Goal: Task Accomplishment & Management: Complete application form

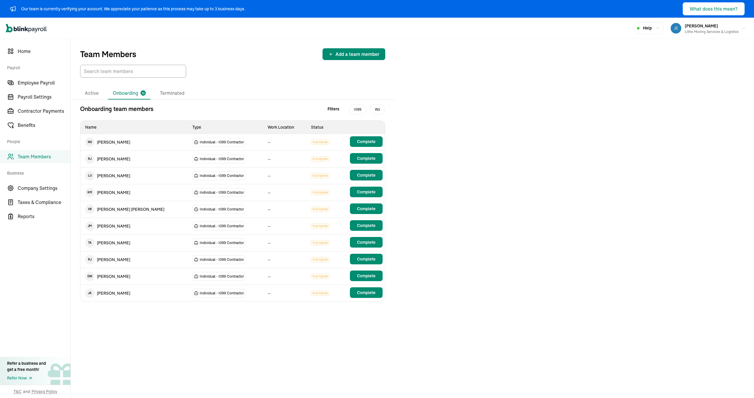
click at [221, 64] on div "Team Members Add a team member" at bounding box center [233, 58] width 324 height 39
drag, startPoint x: 222, startPoint y: 64, endPoint x: 222, endPoint y: 60, distance: 4.7
click at [222, 64] on div "Team Members Add a team member" at bounding box center [233, 58] width 324 height 39
click at [268, 38] on div "Open main menu Help [PERSON_NAME] Lithe Moving Services & Logistics" at bounding box center [377, 28] width 754 height 21
click at [468, 127] on div "Team Members Add a team member Active Onboarding 10 Terminated Onboarding team …" at bounding box center [412, 218] width 683 height 359
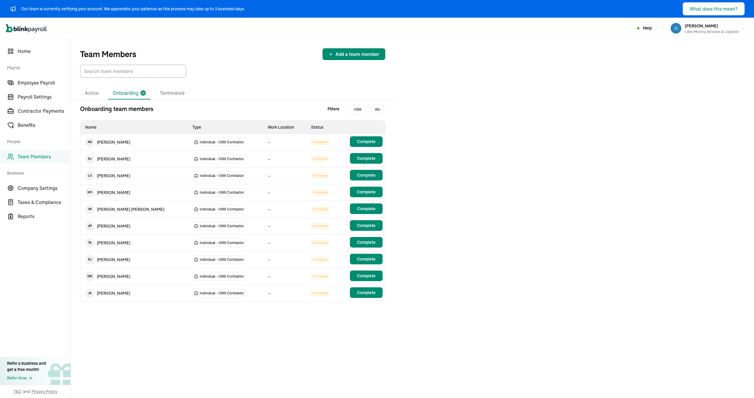
click at [280, 83] on div "Active Onboarding 10 Terminated Onboarding team members Filters 1099 W2 Name Ty…" at bounding box center [233, 194] width 324 height 233
click at [486, 149] on div "Team Members Add a team member Active Onboarding 10 Terminated Onboarding team …" at bounding box center [412, 218] width 683 height 359
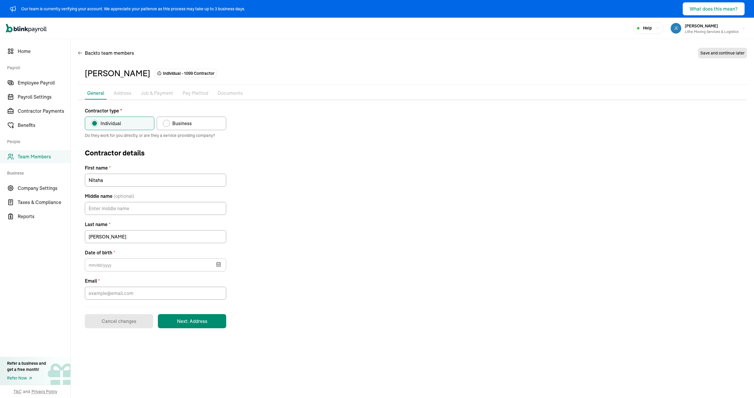
click at [219, 264] on icon "button" at bounding box center [218, 264] width 4 height 0
click at [141, 152] on button "2025" at bounding box center [146, 154] width 28 height 11
click at [135, 150] on button "2025" at bounding box center [146, 150] width 28 height 11
click at [144, 153] on button "2025" at bounding box center [146, 154] width 28 height 11
click at [95, 152] on icon "button" at bounding box center [95, 151] width 3 height 4
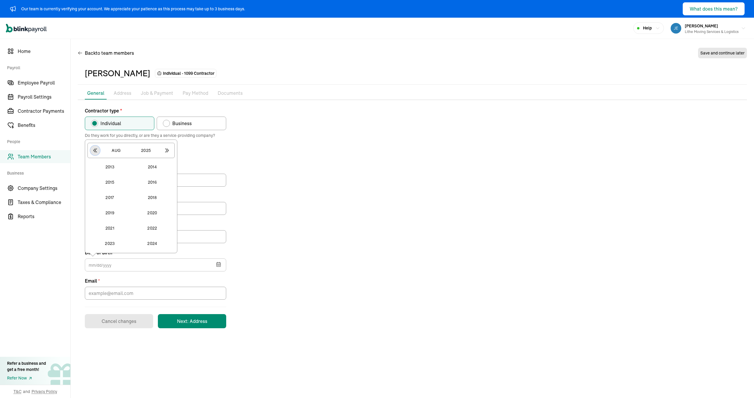
click at [95, 152] on icon "button" at bounding box center [95, 151] width 3 height 4
click at [150, 227] on button "1998" at bounding box center [152, 228] width 40 height 13
click at [120, 156] on button "Aug" at bounding box center [116, 154] width 28 height 11
drag, startPoint x: 117, startPoint y: 177, endPoint x: 118, endPoint y: 181, distance: 3.3
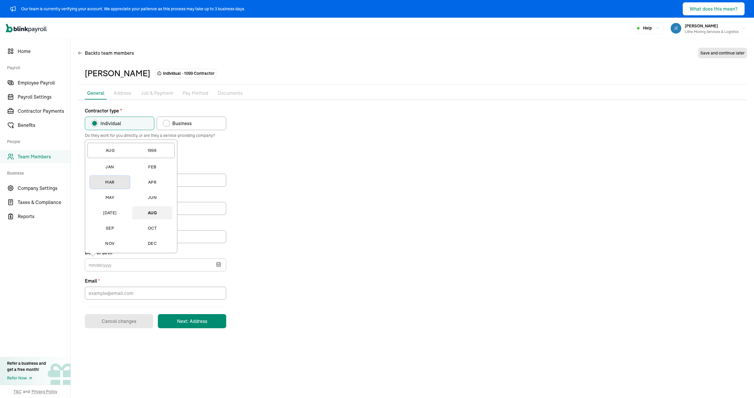
click at [118, 177] on button "Mar" at bounding box center [110, 182] width 40 height 13
drag, startPoint x: 108, startPoint y: 193, endPoint x: 131, endPoint y: 195, distance: 23.1
click at [108, 193] on button "3" at bounding box center [108, 194] width 12 height 12
type input "[DATE]"
click at [261, 193] on div "Contractor type * Individual Business Do they work for you directly, or are the…" at bounding box center [412, 217] width 669 height 221
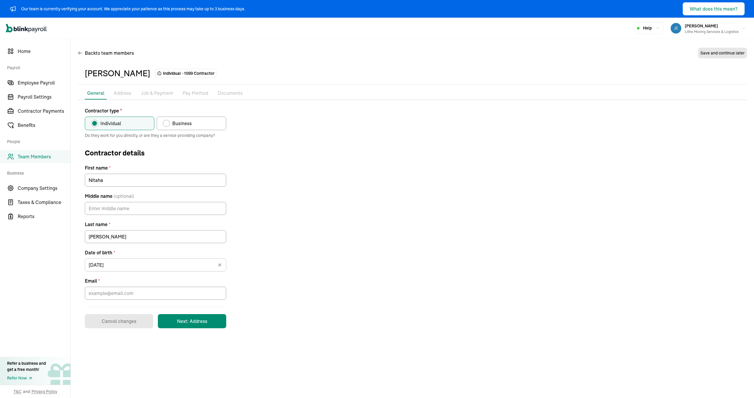
drag, startPoint x: 281, startPoint y: 205, endPoint x: 276, endPoint y: 208, distance: 6.3
click at [281, 205] on div "Contractor type * Individual Business Do they work for you directly, or are the…" at bounding box center [412, 217] width 669 height 221
drag, startPoint x: 155, startPoint y: 301, endPoint x: 157, endPoint y: 297, distance: 4.6
click at [155, 301] on form "Contractor type * Individual Business Do they work for you directly, or are the…" at bounding box center [155, 217] width 141 height 221
click at [157, 297] on input "Email *" at bounding box center [155, 293] width 141 height 13
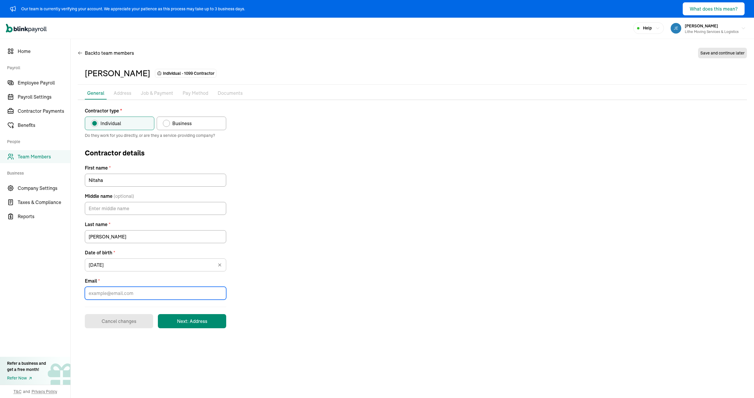
click at [161, 294] on input "Email *" at bounding box center [155, 293] width 141 height 13
paste input "[EMAIL_ADDRESS][DOMAIN_NAME]"
type input "[EMAIL_ADDRESS][DOMAIN_NAME]"
click at [206, 312] on form "Contractor type * Individual Business Do they work for you directly, or are the…" at bounding box center [155, 217] width 141 height 221
click at [206, 319] on button "Next: Address" at bounding box center [192, 321] width 68 height 14
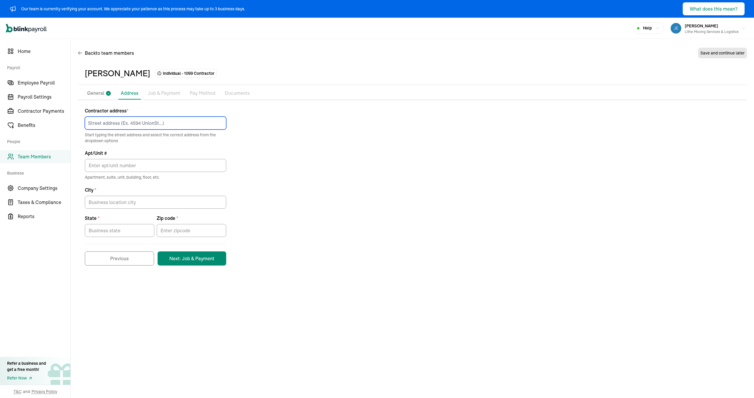
click at [189, 126] on input at bounding box center [155, 123] width 141 height 13
click at [161, 135] on div "[STREET_ADDRESS]" at bounding box center [155, 135] width 132 height 7
type input "[STREET_ADDRESS]"
type input "Nampa"
type input "ID"
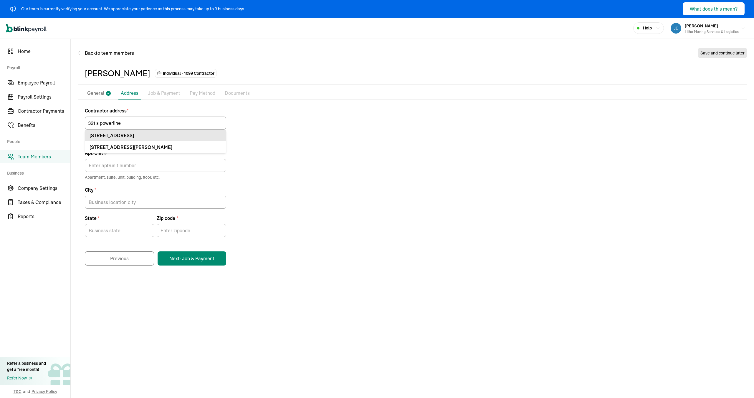
type input "83686"
click at [268, 182] on div "Contractor address * [STREET_ADDRESS] Start typing the street address and selec…" at bounding box center [412, 186] width 669 height 158
click at [195, 256] on button "Next: Job & Payment" at bounding box center [191, 258] width 69 height 14
drag, startPoint x: 458, startPoint y: 178, endPoint x: 438, endPoint y: 182, distance: 20.8
click at [457, 178] on div "Contractor address * [STREET_ADDRESS] Start typing the street address and selec…" at bounding box center [412, 186] width 669 height 158
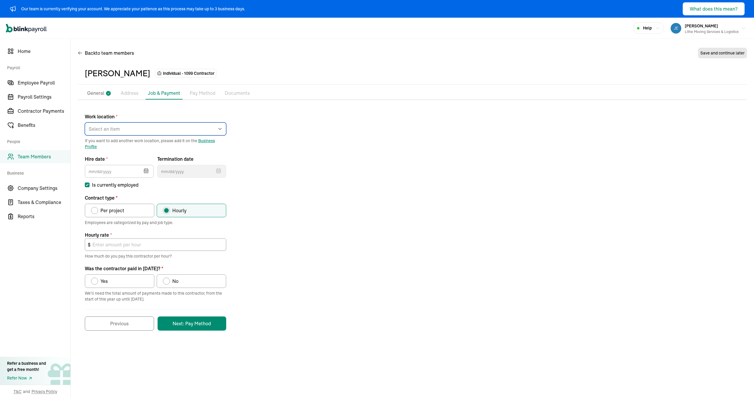
click at [165, 126] on select "Select an item [PERSON_NAME] Costco RXO hub Works from home" at bounding box center [155, 128] width 141 height 13
select select "[STREET_ADDRESS]"
click at [85, 122] on select "Select an item [PERSON_NAME] Costco RXO hub Works from home" at bounding box center [155, 128] width 141 height 13
click at [256, 188] on div "Work location * Select an item [PERSON_NAME] Costco RXO hub Works from home If …" at bounding box center [412, 218] width 669 height 223
click at [145, 170] on icon "button" at bounding box center [146, 170] width 4 height 0
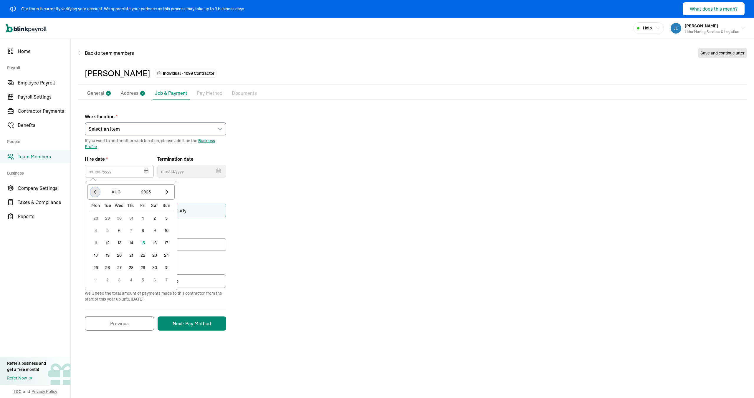
click at [92, 194] on icon "button" at bounding box center [95, 192] width 6 height 6
click at [89, 194] on div "[DATE]" at bounding box center [130, 191] width 87 height 15
click at [93, 193] on icon "button" at bounding box center [95, 192] width 6 height 6
click at [97, 191] on icon "button" at bounding box center [95, 192] width 6 height 6
click at [121, 243] on button "14" at bounding box center [119, 243] width 12 height 12
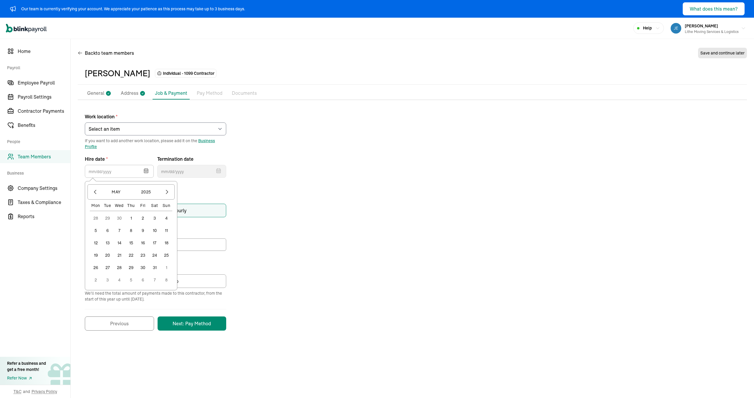
type input "[DATE]"
click at [305, 269] on div "Work location * Select an item [PERSON_NAME] Costco RXO hub Works from home If …" at bounding box center [412, 218] width 669 height 223
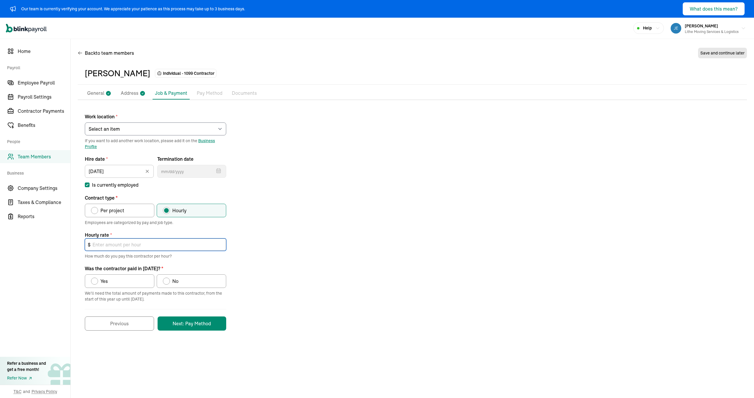
click at [145, 248] on input "text" at bounding box center [155, 244] width 141 height 12
click at [140, 214] on label "Per project" at bounding box center [119, 211] width 69 height 14
click at [95, 211] on input "Per project" at bounding box center [93, 209] width 5 height 5
radio input "true"
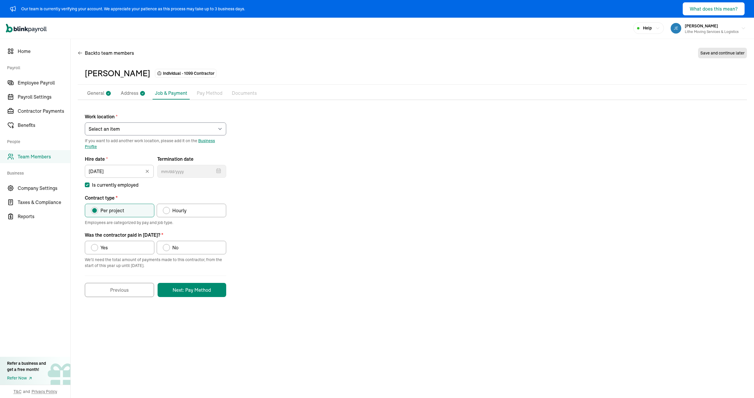
click at [167, 213] on div "Contract type" at bounding box center [166, 210] width 7 height 7
click at [167, 211] on input "Hourly" at bounding box center [164, 209] width 5 height 5
radio input "true"
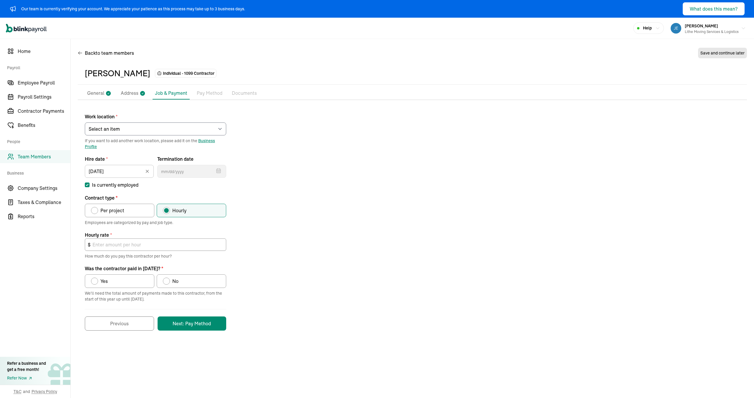
drag, startPoint x: 122, startPoint y: 281, endPoint x: 126, endPoint y: 283, distance: 3.9
click at [122, 281] on label "Yes" at bounding box center [119, 281] width 69 height 14
click at [95, 281] on input "Yes" at bounding box center [93, 279] width 5 height 5
radio input "true"
drag, startPoint x: 229, startPoint y: 279, endPoint x: 207, endPoint y: 276, distance: 22.5
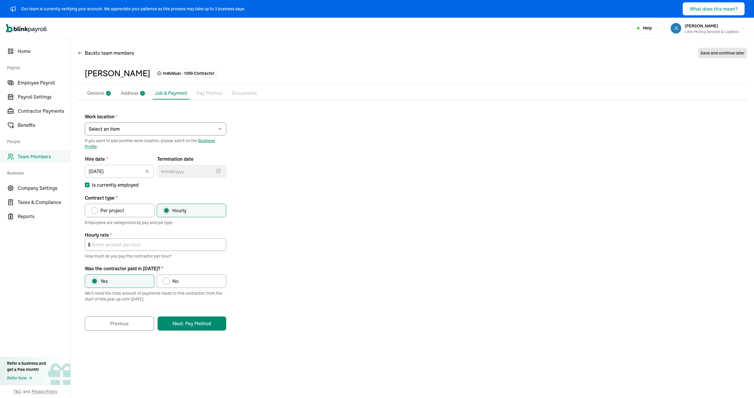
click at [229, 279] on div "Work location * Select an item [PERSON_NAME] Costco RXO hub Works from home If …" at bounding box center [412, 218] width 669 height 223
click at [139, 215] on label "Per project" at bounding box center [119, 211] width 69 height 14
click at [95, 211] on input "Per project" at bounding box center [93, 209] width 5 height 5
radio input "true"
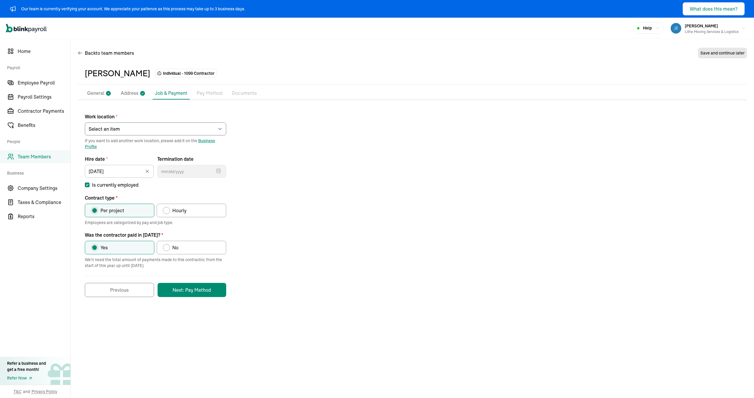
click at [148, 225] on form "Work location * Select an item [PERSON_NAME] Costco RXO hub Works from home If …" at bounding box center [155, 202] width 141 height 190
click at [180, 291] on button "Next: Pay Method" at bounding box center [191, 290] width 69 height 14
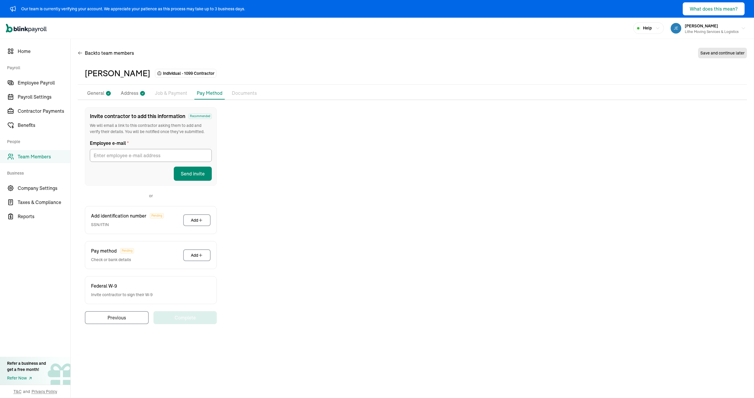
type input "[EMAIL_ADDRESS][DOMAIN_NAME]"
click at [240, 193] on div "Invite contractor to add this information Recommended We will email a link to t…" at bounding box center [412, 215] width 669 height 217
click at [196, 168] on button "Send invite" at bounding box center [193, 174] width 38 height 14
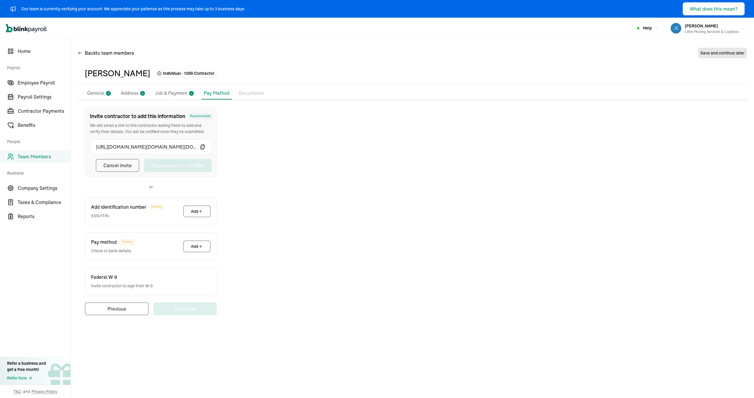
click at [245, 186] on div "Invite contractor to add this information Recommended We will email a link to t…" at bounding box center [412, 211] width 669 height 208
click at [260, 191] on div "Invite contractor to add this information Recommended We will email a link to t…" at bounding box center [412, 211] width 669 height 208
click at [304, 183] on div "Invite contractor to add this information Recommended We will email a link to t…" at bounding box center [412, 211] width 669 height 208
click at [205, 58] on div "Back to team members Save and continue later" at bounding box center [412, 54] width 669 height 16
drag, startPoint x: 204, startPoint y: 54, endPoint x: 203, endPoint y: 50, distance: 3.5
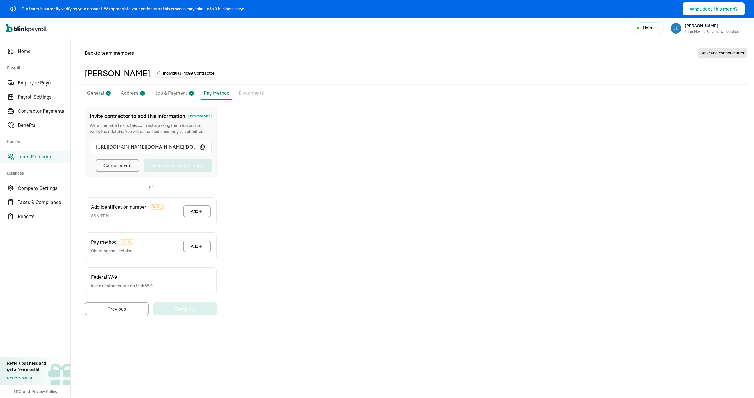
click at [204, 52] on div "Back to team members Save and continue later" at bounding box center [412, 54] width 669 height 16
